Goal: Task Accomplishment & Management: Use online tool/utility

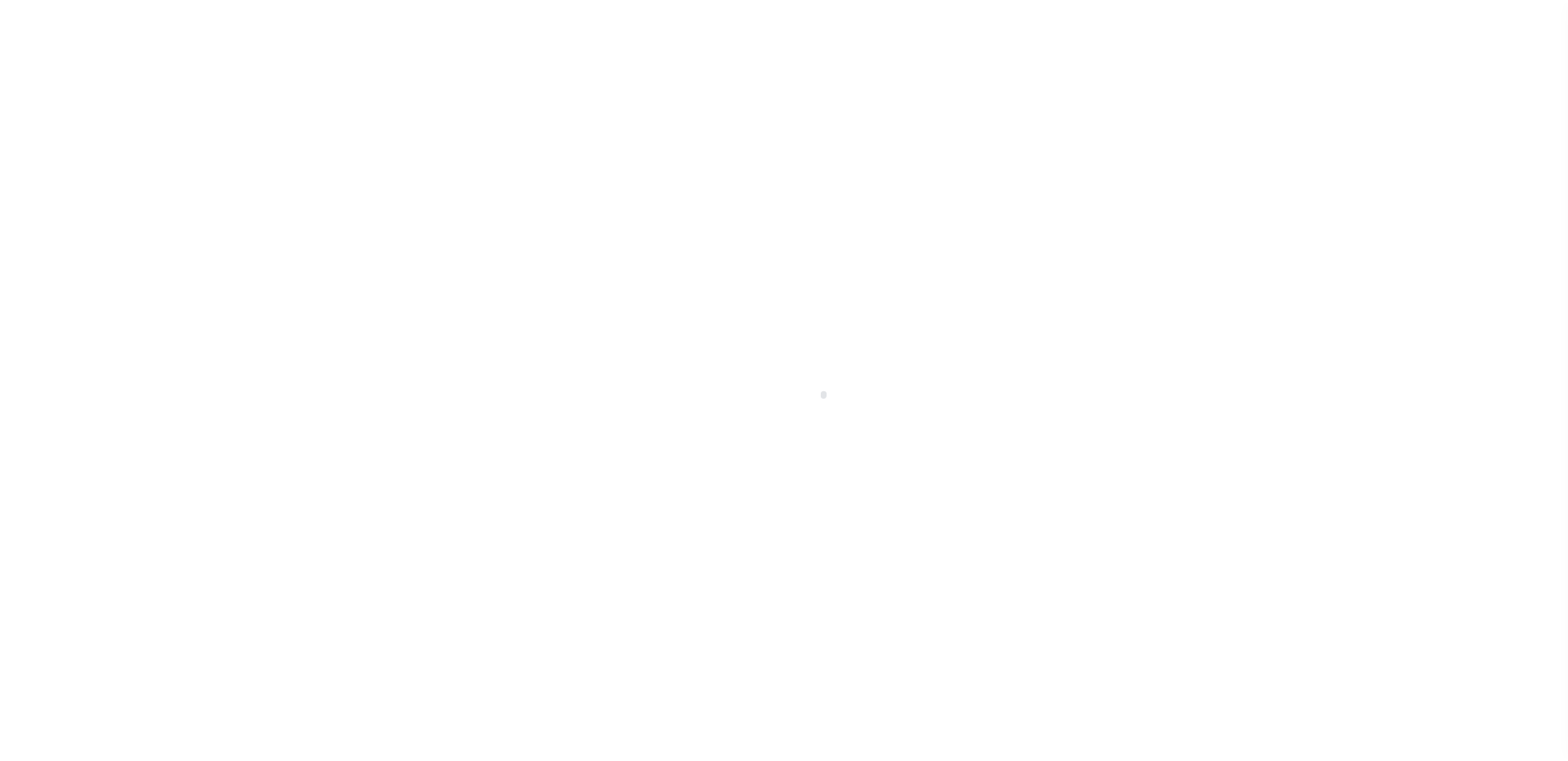
scroll to position [45, 0]
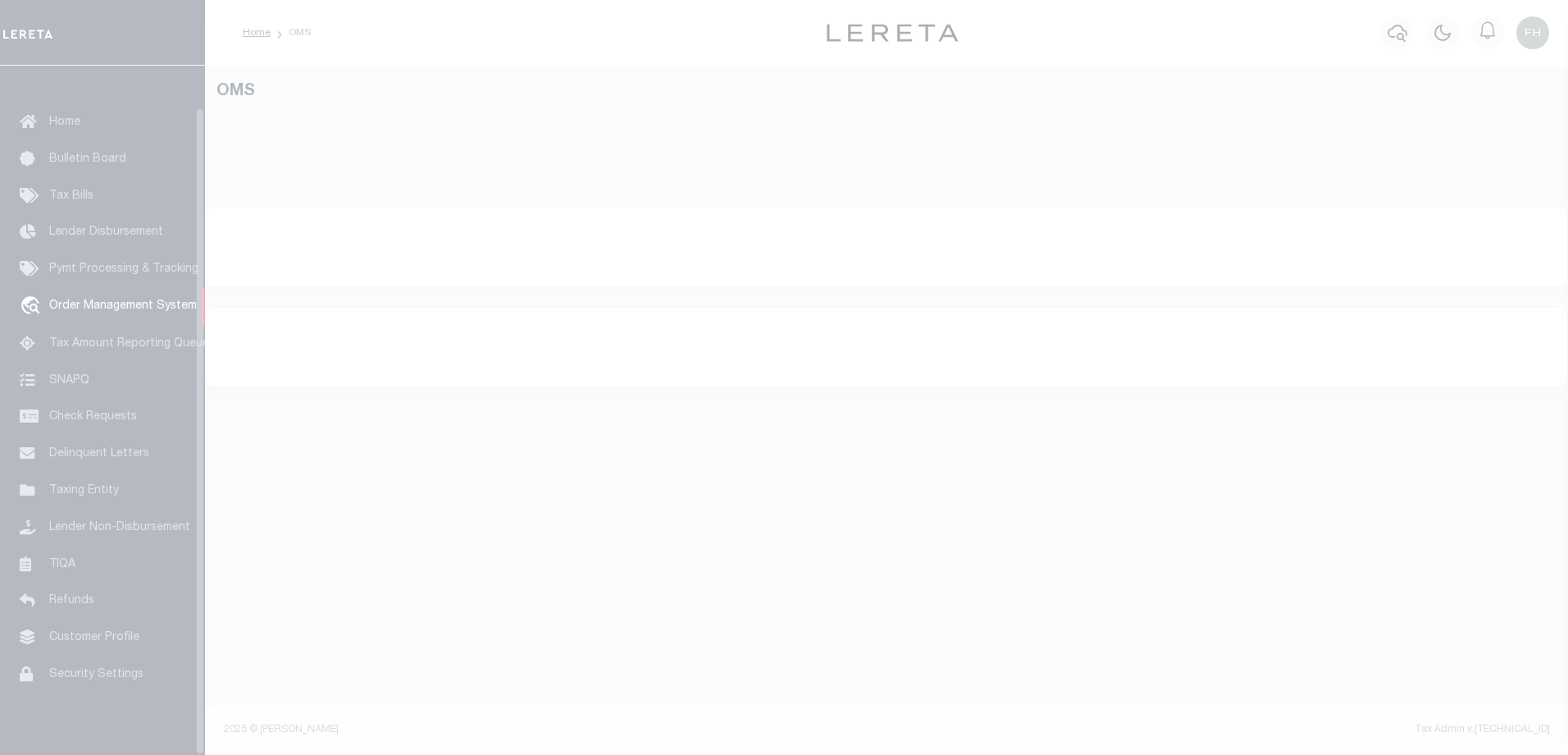
select select "200"
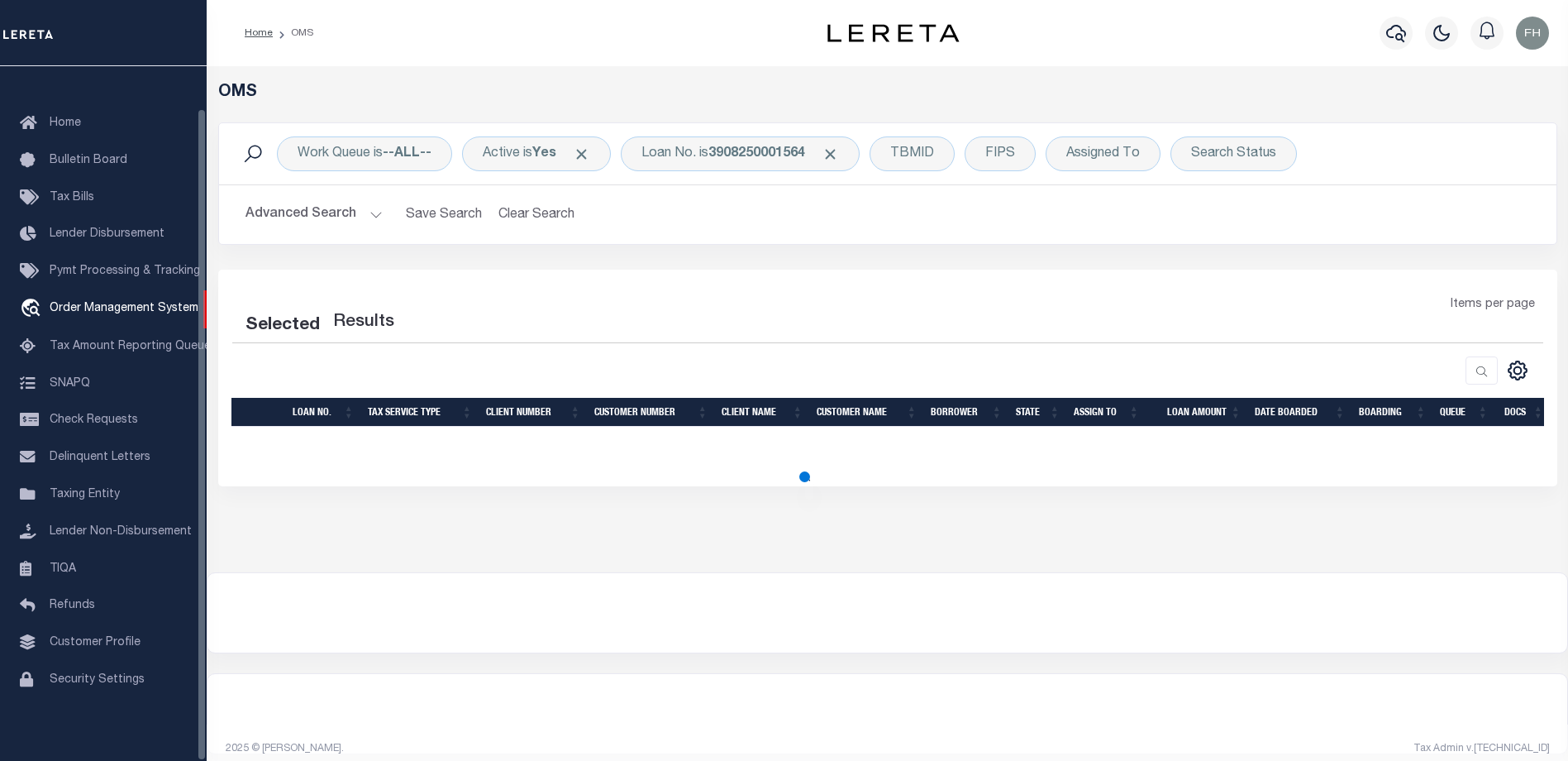
select select "200"
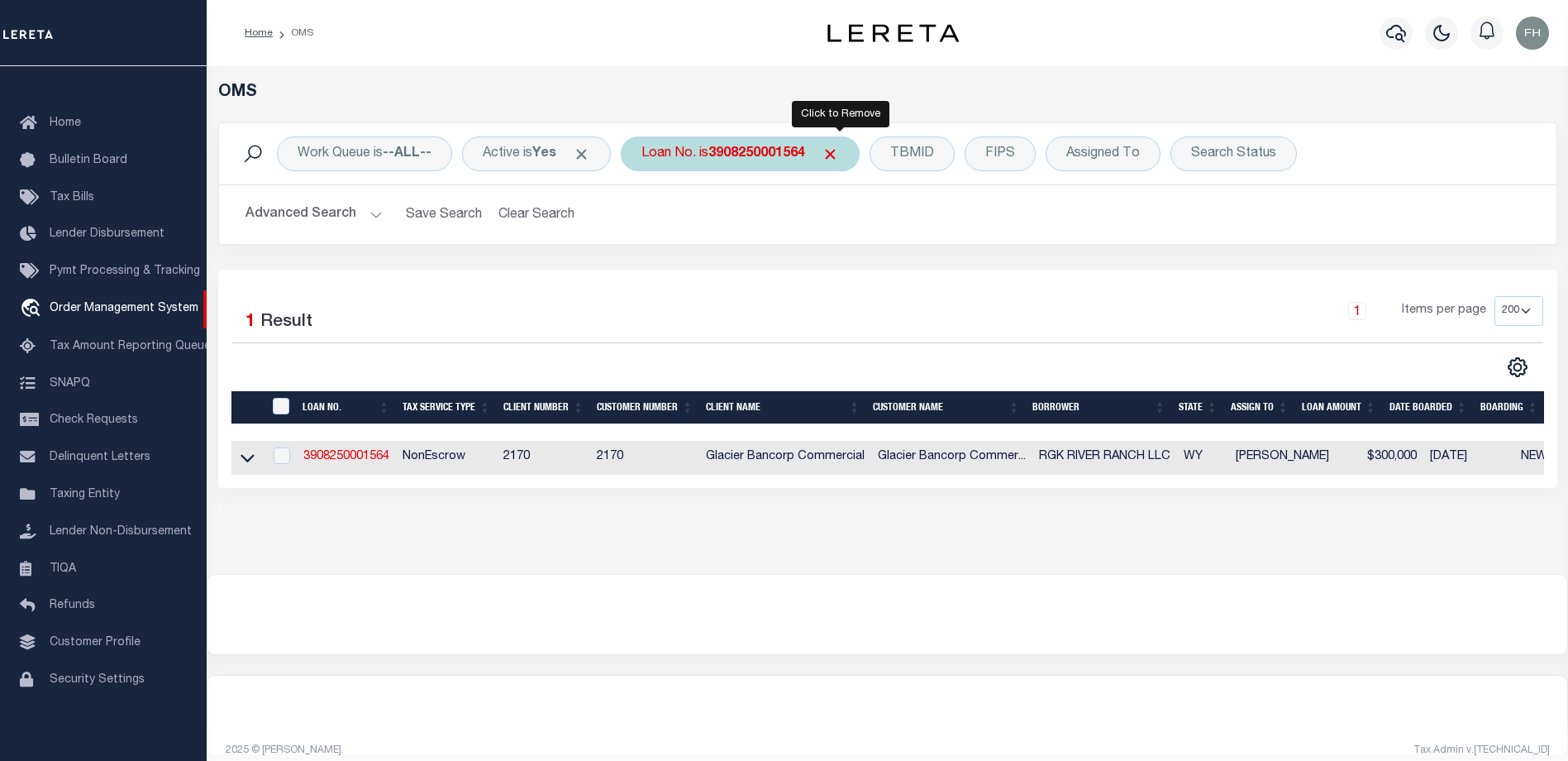
click at [838, 151] on span "Click to Remove" at bounding box center [831, 154] width 17 height 17
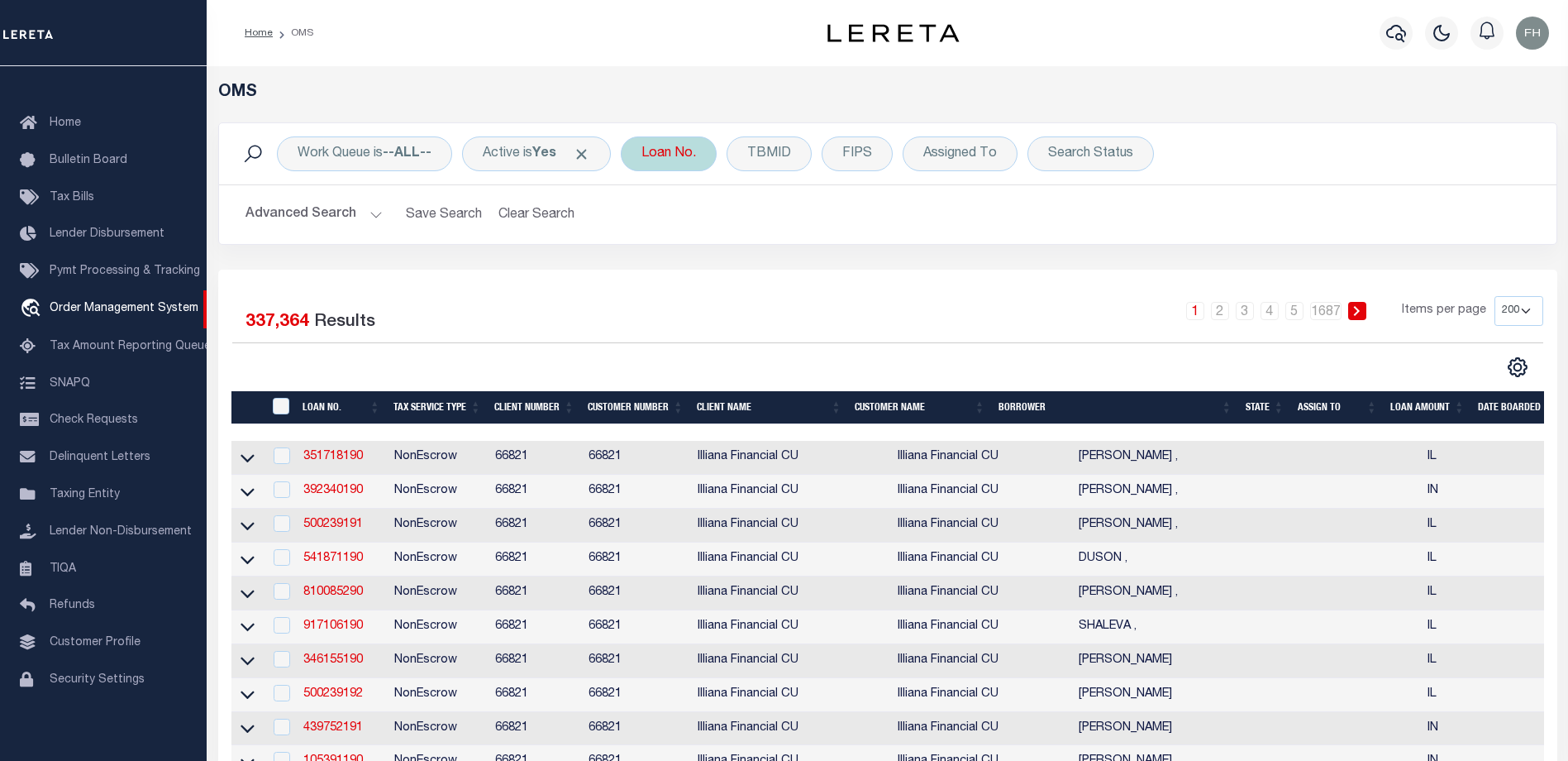
click at [713, 159] on div "Loan No." at bounding box center [668, 154] width 96 height 35
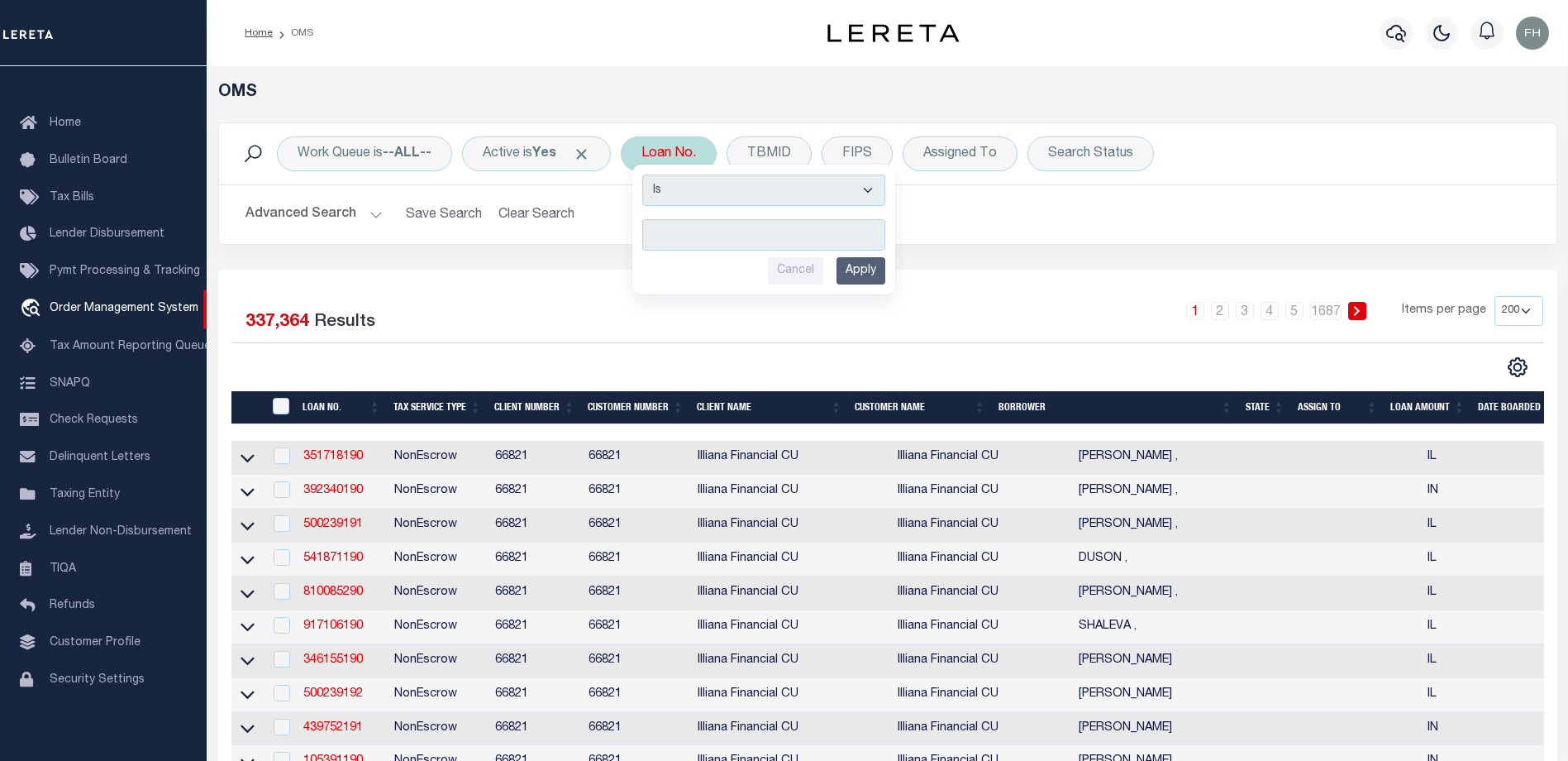
click at [723, 232] on input "text" at bounding box center [763, 235] width 243 height 31
type input "175000331"
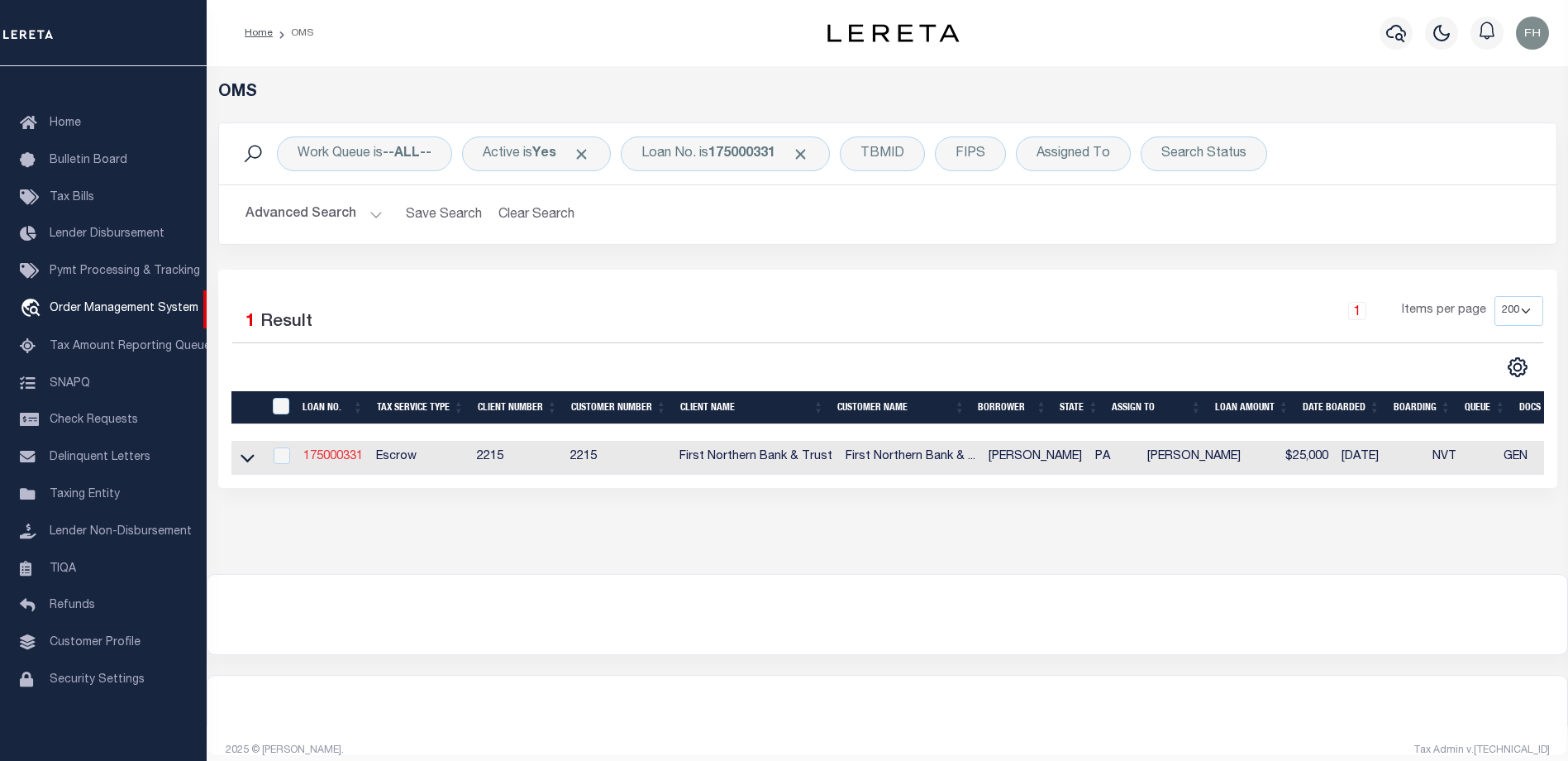
click at [339, 455] on link "175000331" at bounding box center [332, 456] width 60 height 11
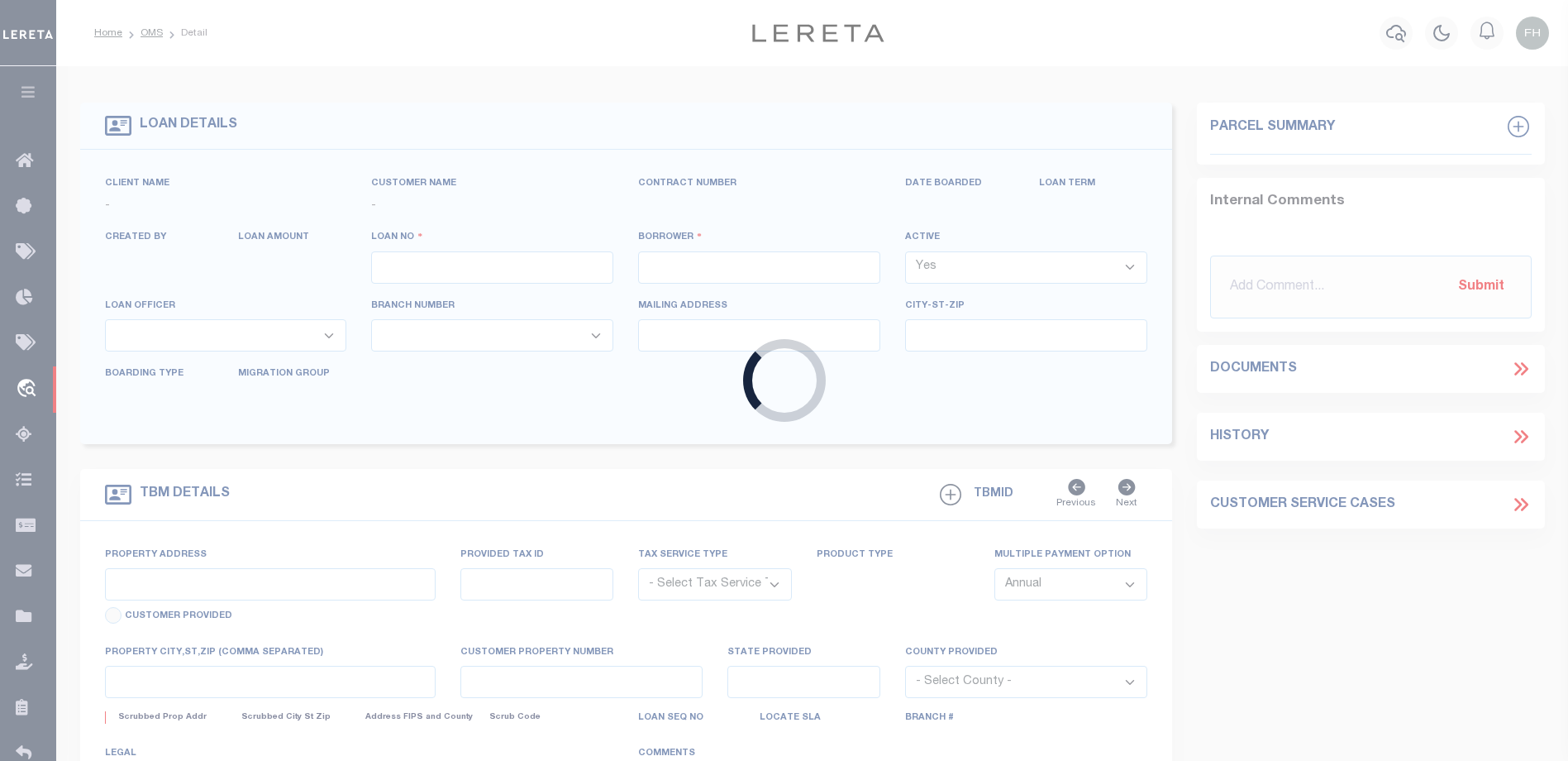
type input "175000331"
type input "[PERSON_NAME]"
select select
select select "Escrow"
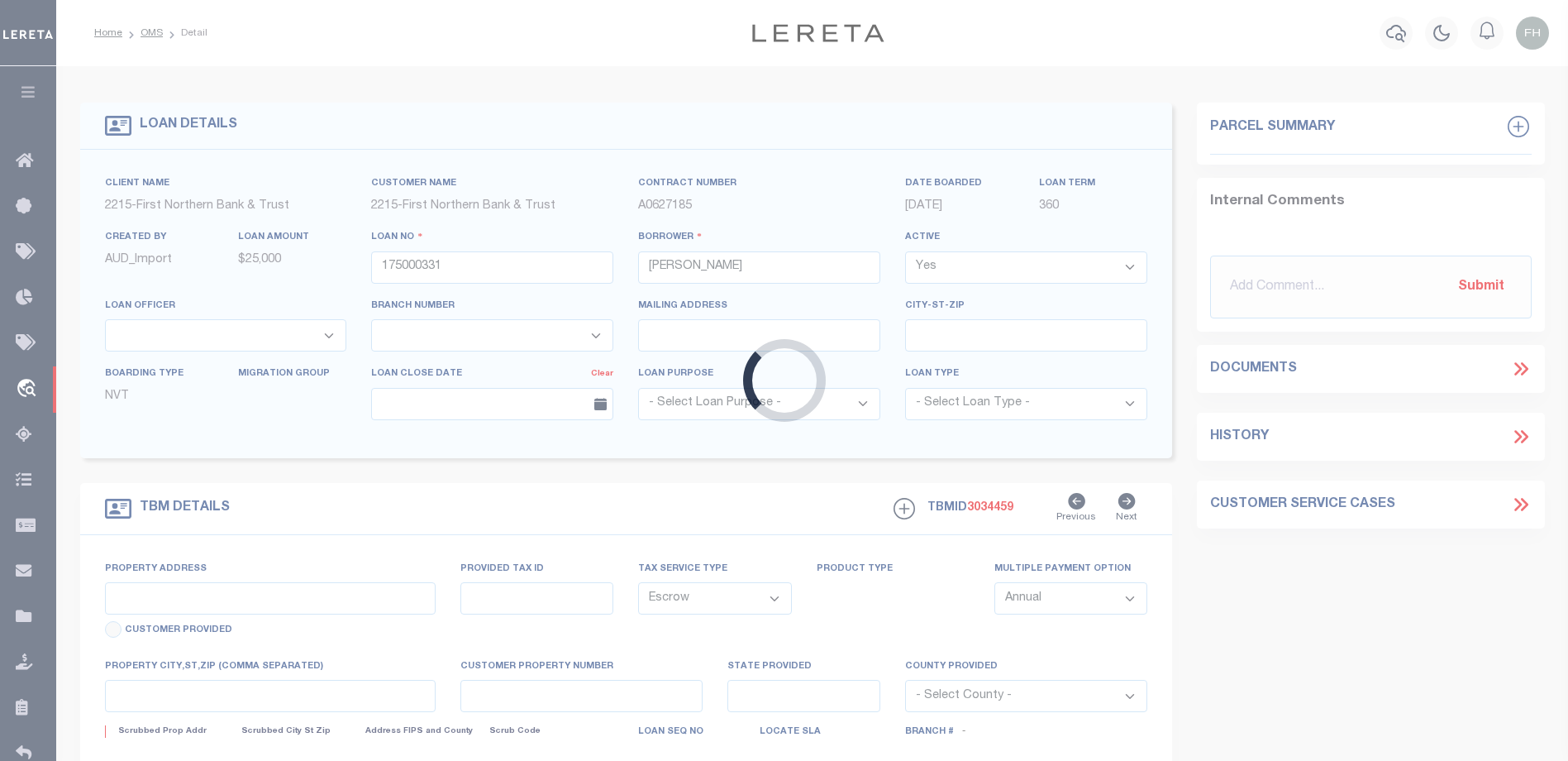
type input "1806 Potomac St"
type input "31-C11SE1 4 4"
select select
type input "[GEOGRAPHIC_DATA] PA 18343"
type input "PA"
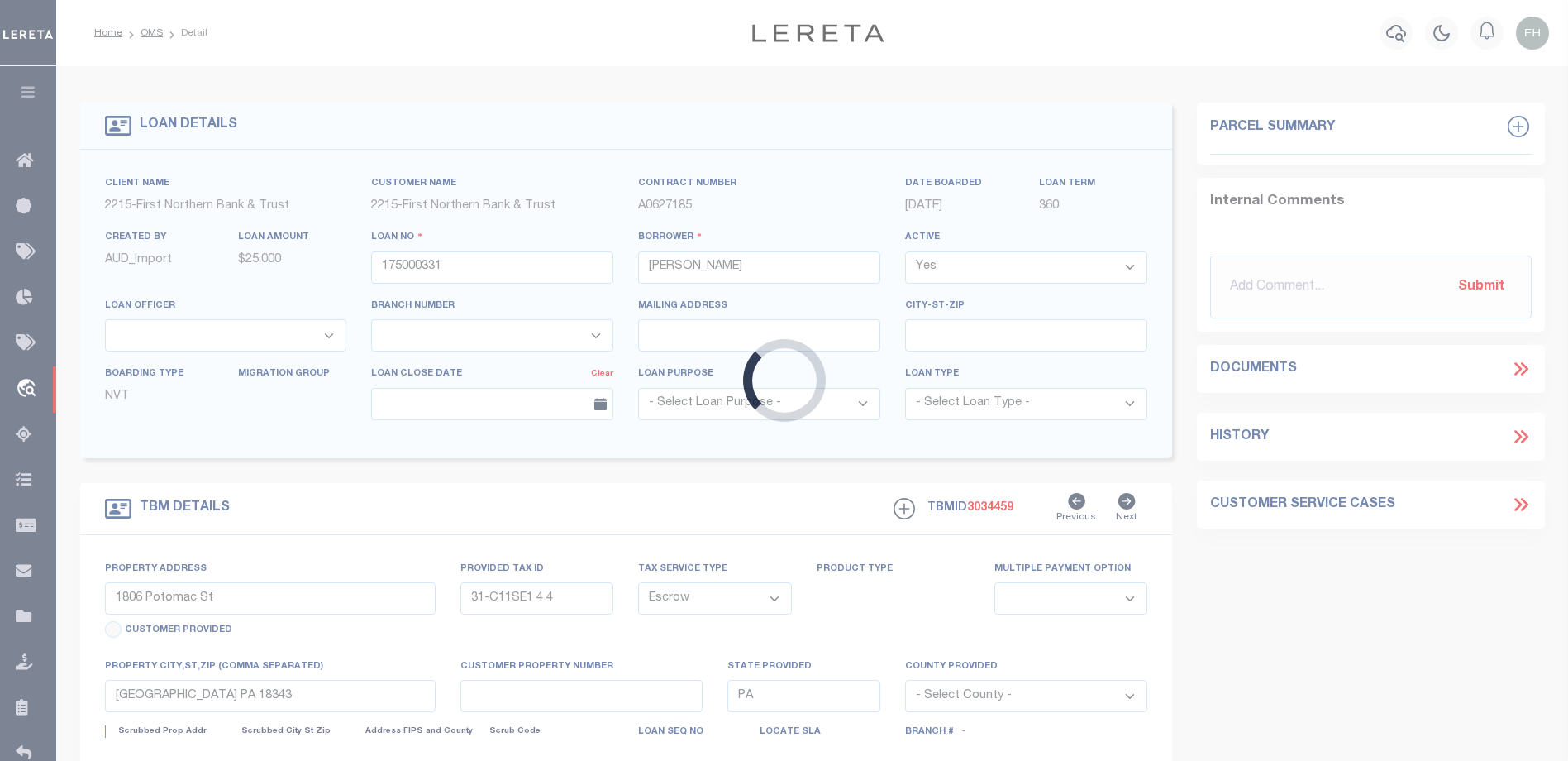
select select
type textarea "Liability subject to parcel provided"
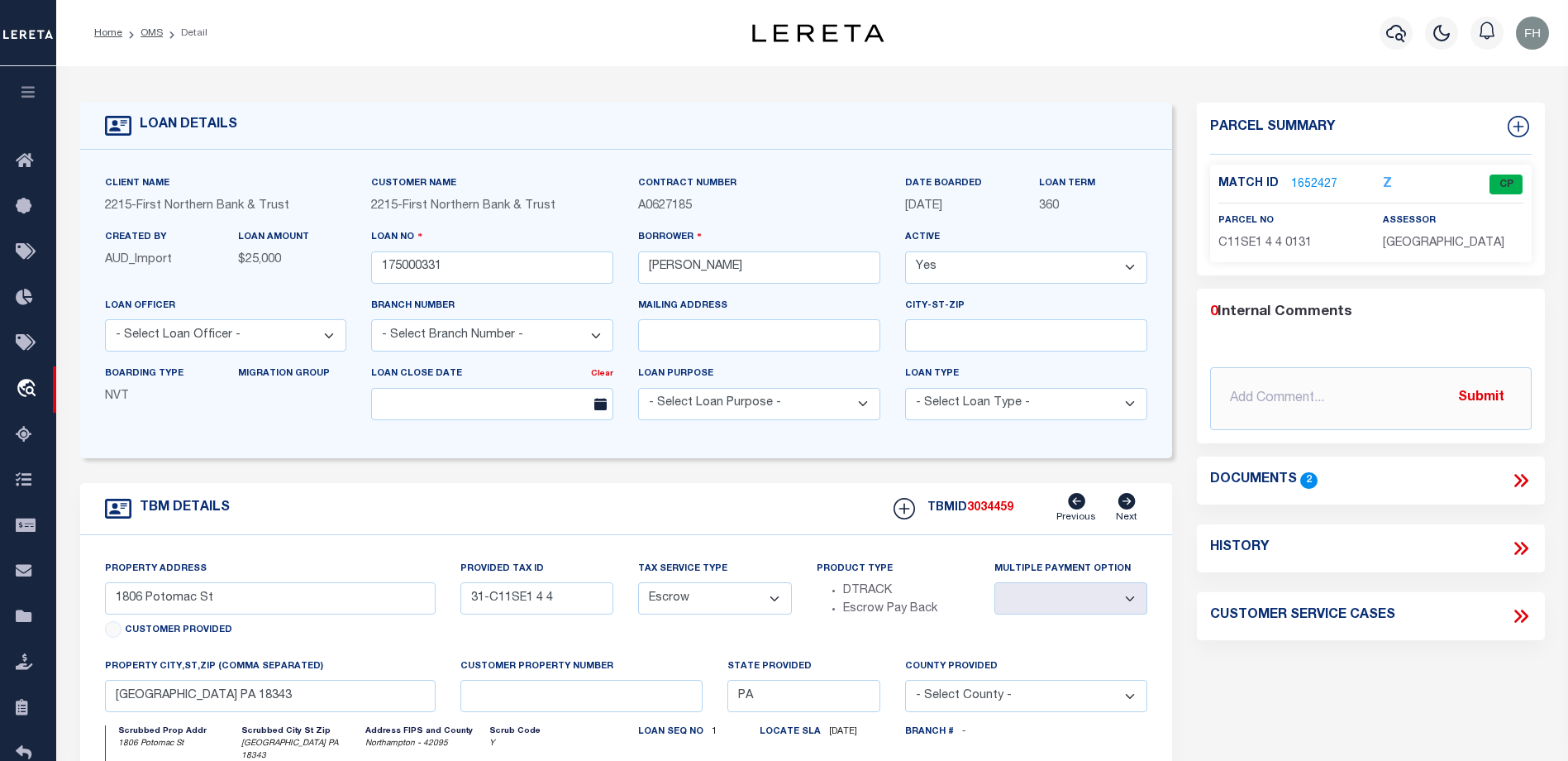
click at [1303, 177] on link "1652427" at bounding box center [1314, 185] width 47 height 17
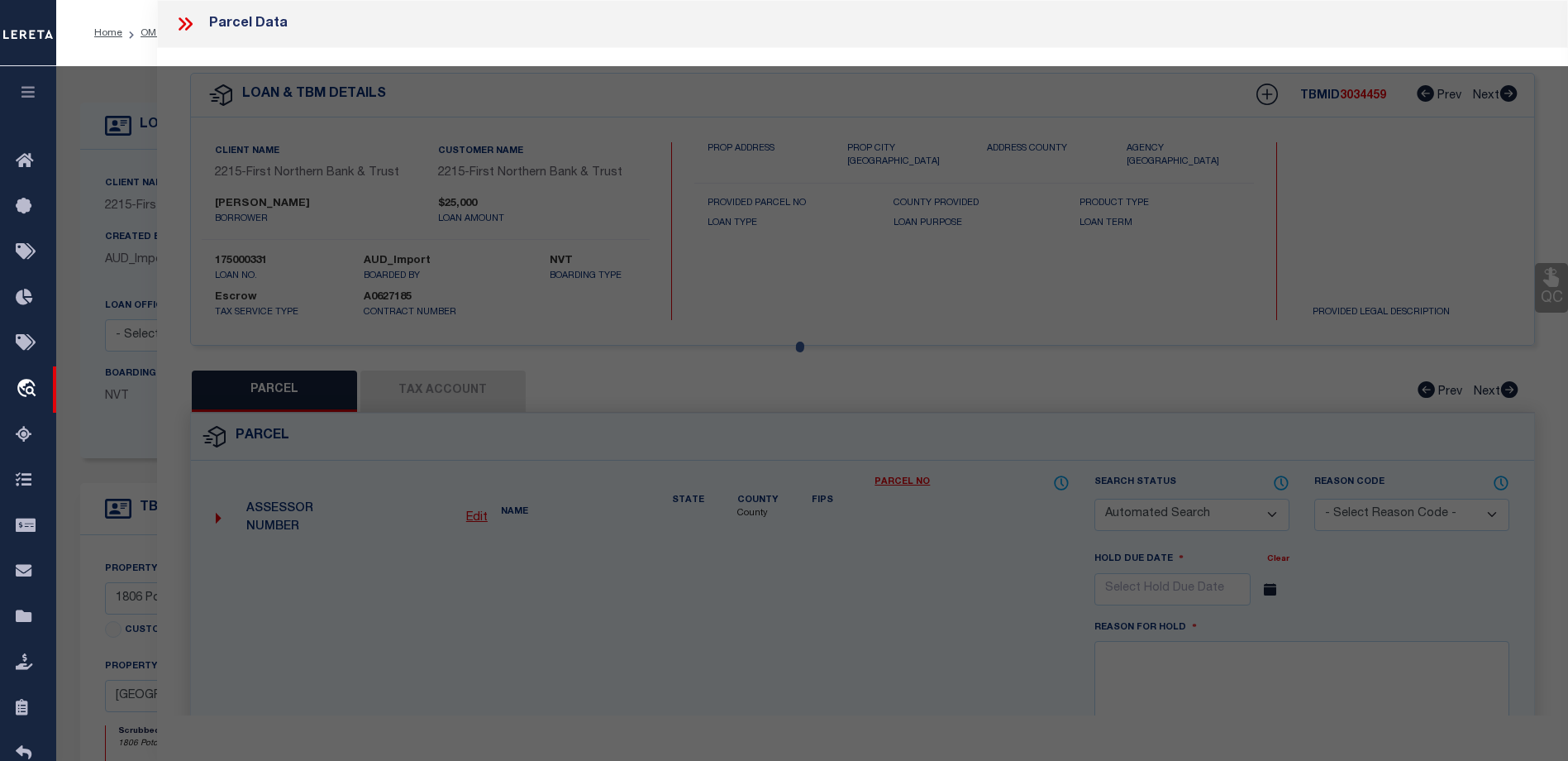
checkbox input "false"
select select "CP"
type input "[PERSON_NAME] &, [PERSON_NAME] [PERSON_NAME]"
select select "AGF"
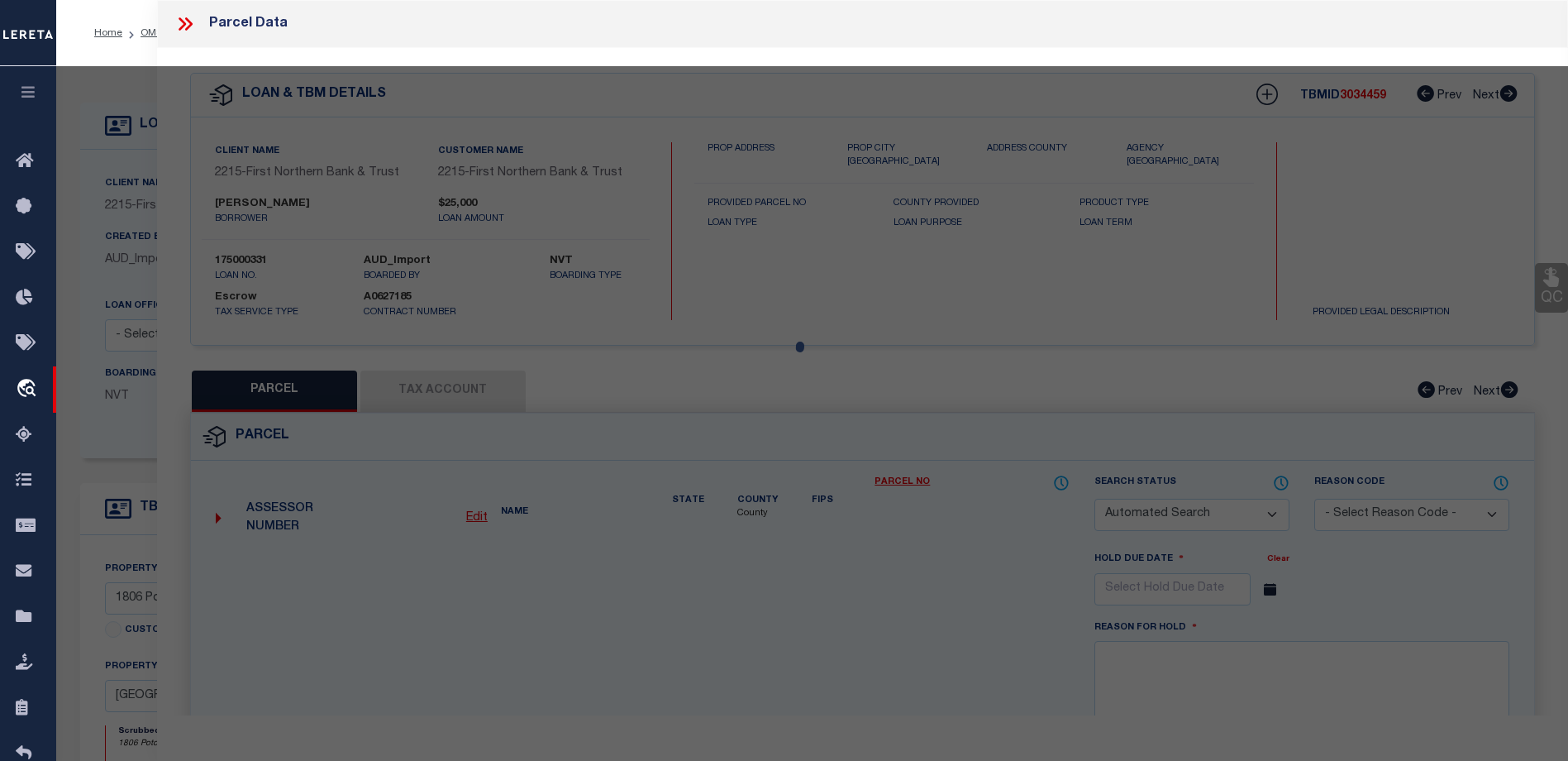
select select "ADD"
type input "1806 POTOMAC ST"
checkbox input "false"
type textarea "CAMA Acres 1.17 Municipality [GEOGRAPHIC_DATA]"
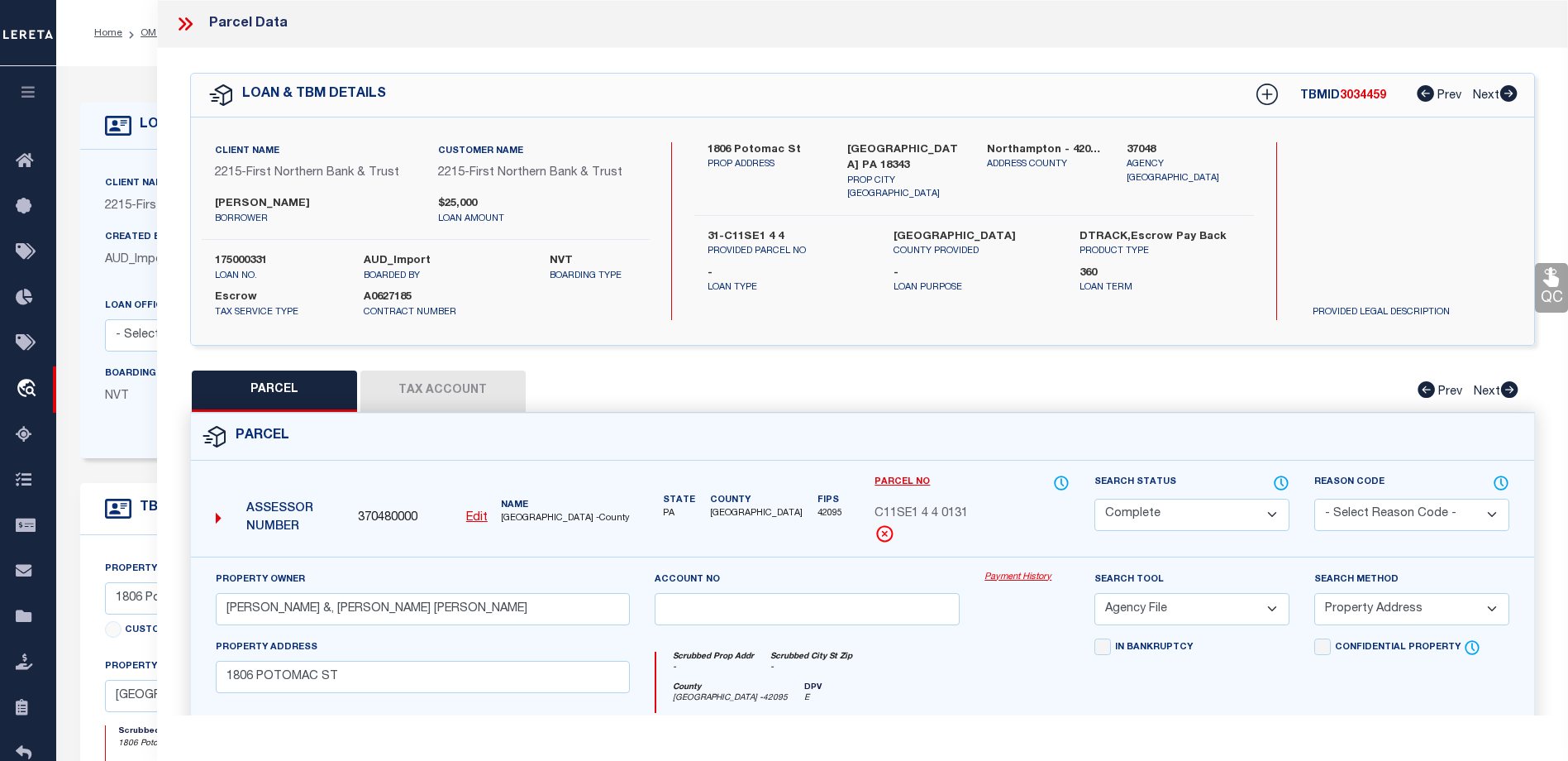
click at [1027, 573] on link "Payment History" at bounding box center [1027, 578] width 85 height 14
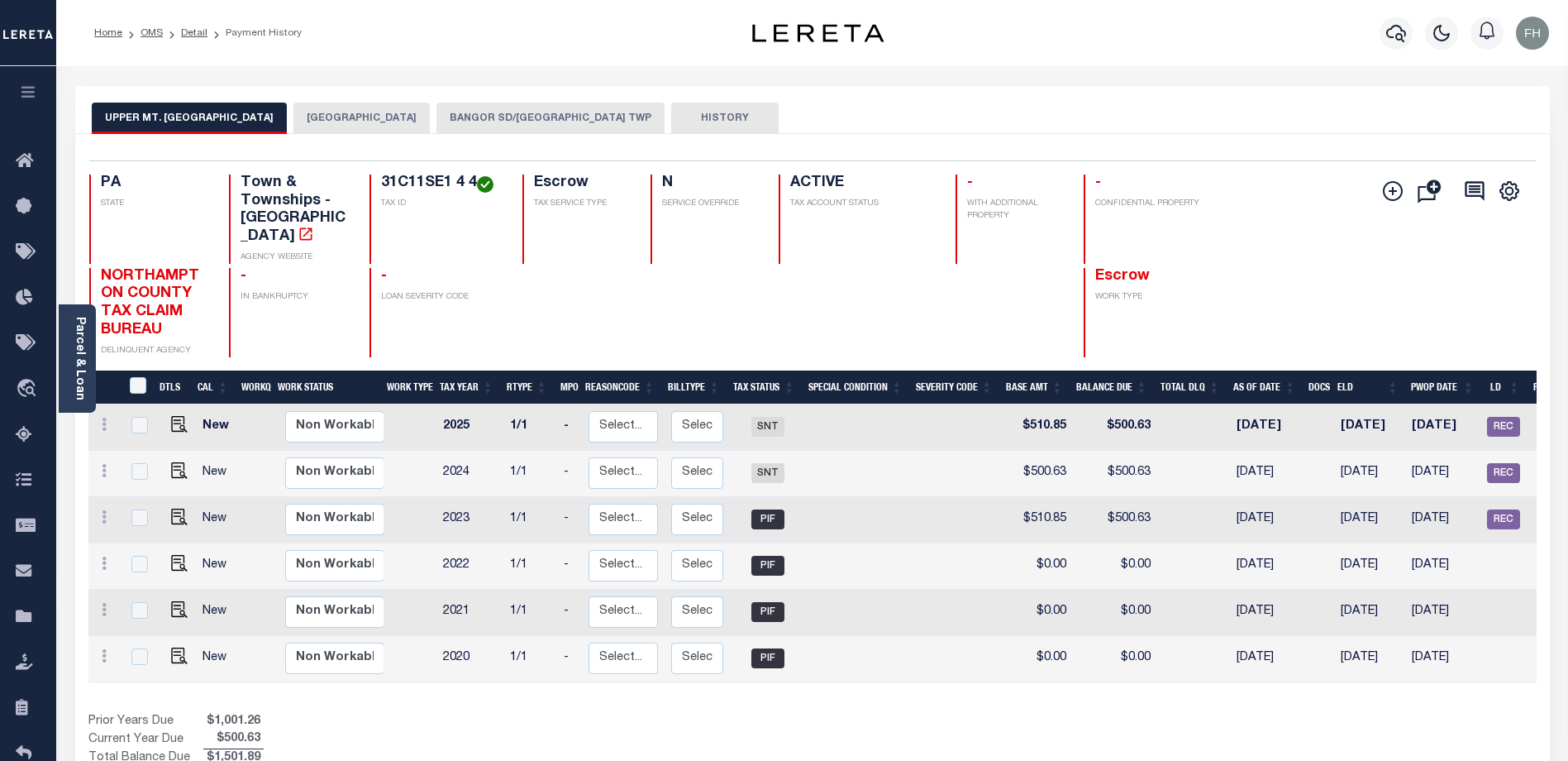
click at [547, 111] on button "BANGOR SD/UPPER MT BETHEL TWP" at bounding box center [550, 118] width 228 height 31
